Goal: Information Seeking & Learning: Learn about a topic

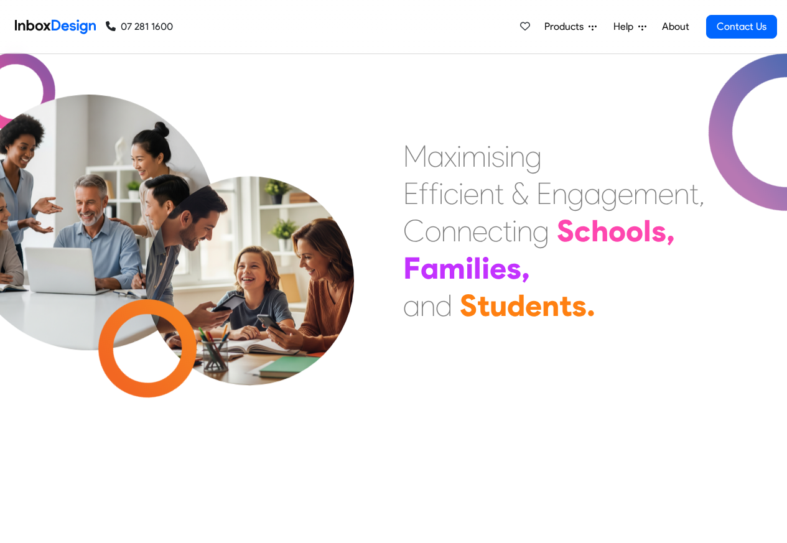
scroll to position [448, 0]
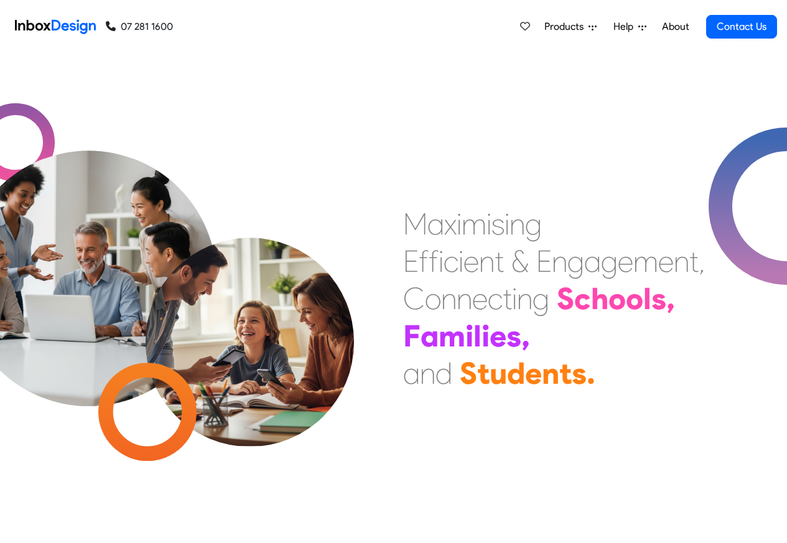
click at [557, 27] on span "Products" at bounding box center [567, 26] width 44 height 15
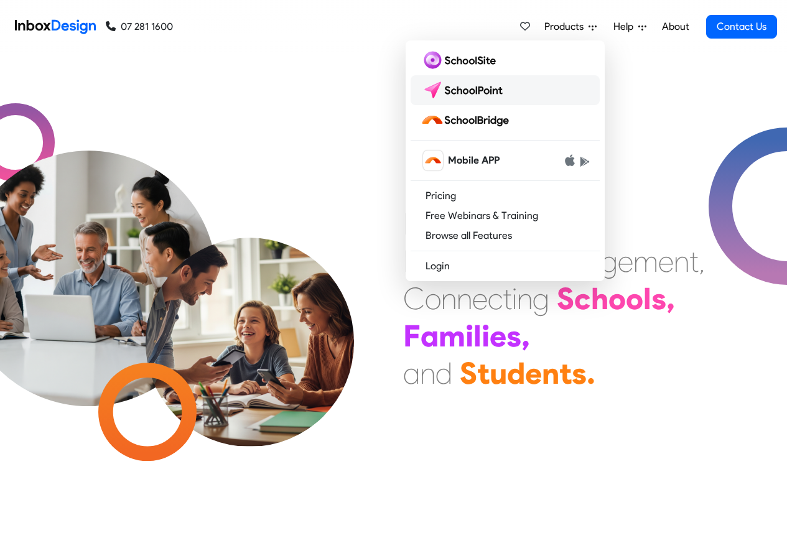
click at [471, 92] on img at bounding box center [465, 90] width 88 height 20
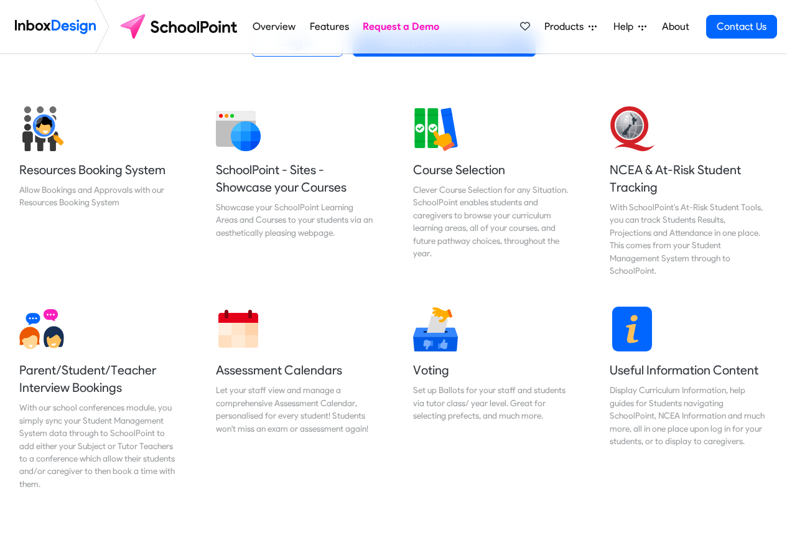
scroll to position [448, 0]
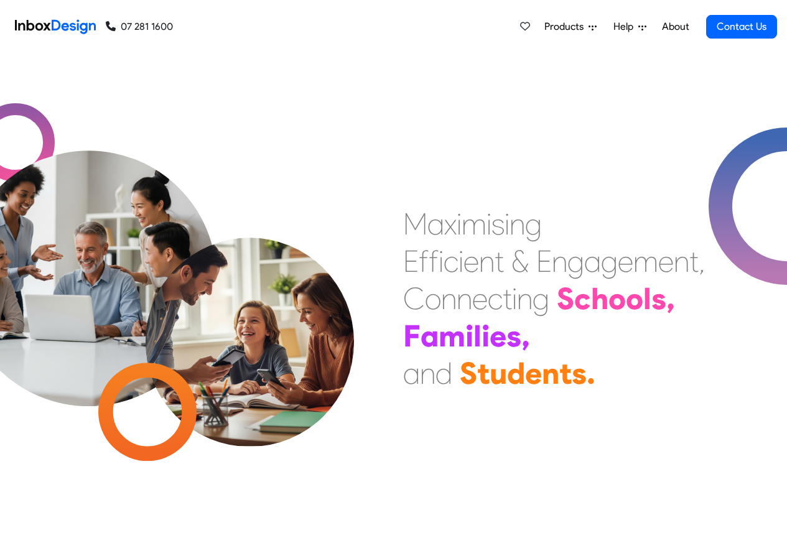
click at [686, 28] on link "About" at bounding box center [675, 26] width 34 height 25
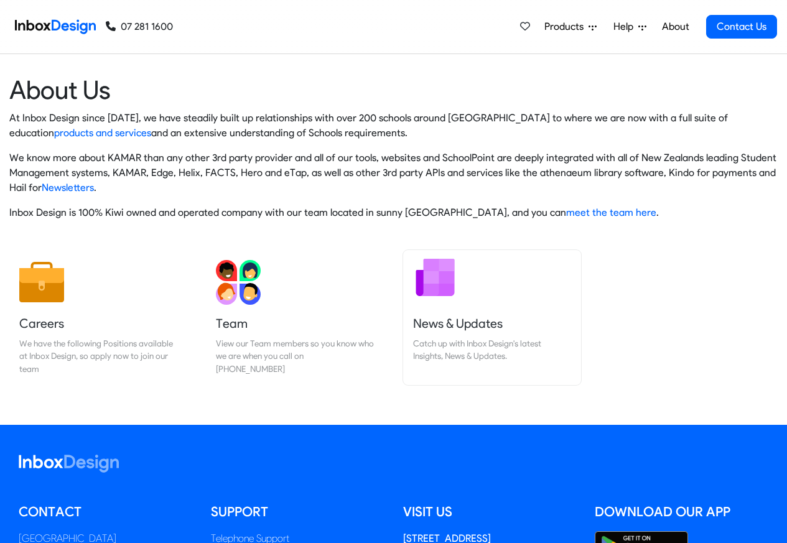
click at [458, 329] on h5 "News & Updates" at bounding box center [492, 323] width 158 height 17
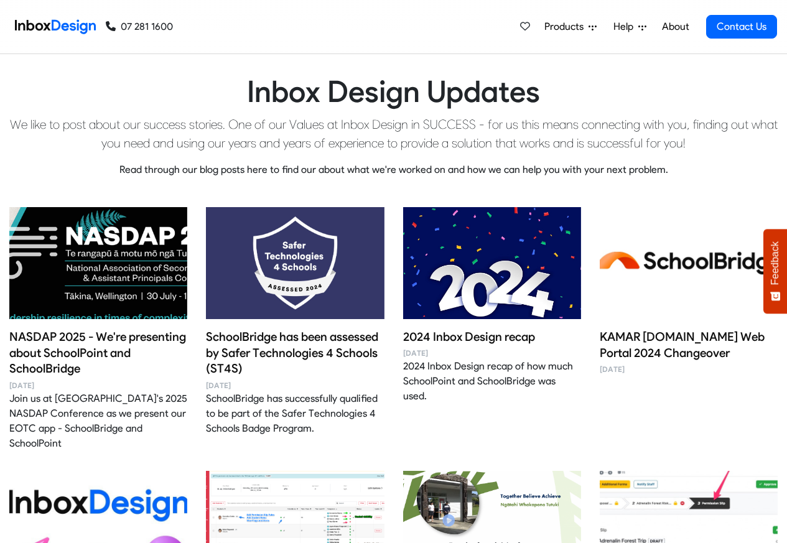
click at [450, 326] on link "2024 Inbox Design recap January 15, 2025 2024 Inbox Design recap of how much Sc…" at bounding box center [492, 305] width 178 height 197
